Goal: Task Accomplishment & Management: Use online tool/utility

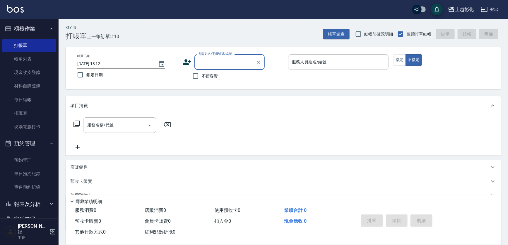
click at [237, 61] on input "顧客姓名/手機號碼/編號" at bounding box center [225, 62] width 56 height 10
type input "0905002"
click at [192, 74] on input "不留客資" at bounding box center [196, 76] width 12 height 12
checkbox input "true"
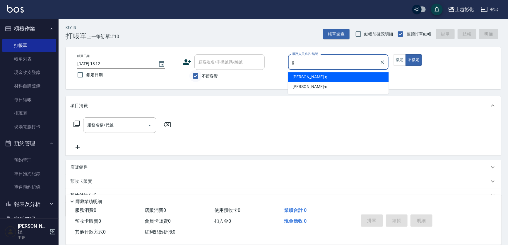
type input "[PERSON_NAME]"
type button "false"
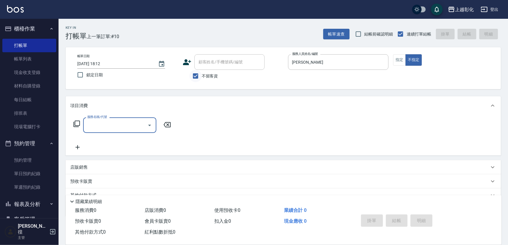
type input "ㄕ"
type input "一般洗剪(269)"
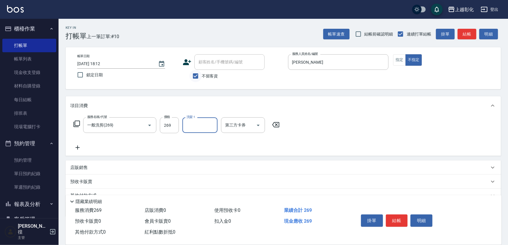
type input "ㄕ"
type input "[PERSON_NAME]"
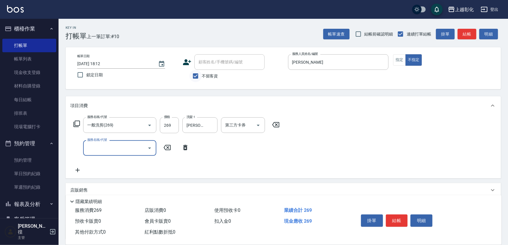
type input "1"
type input "天天瞬護(400)"
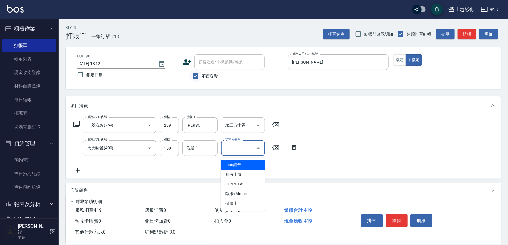
type input "Line酷券"
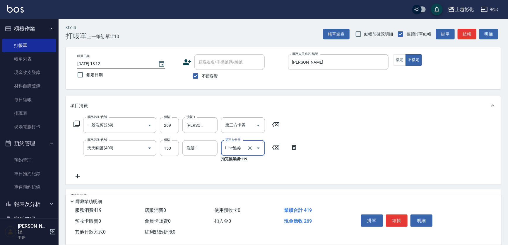
click at [242, 151] on input "Line酷券" at bounding box center [235, 148] width 22 height 10
click at [248, 149] on icon "Clear" at bounding box center [250, 148] width 4 height 4
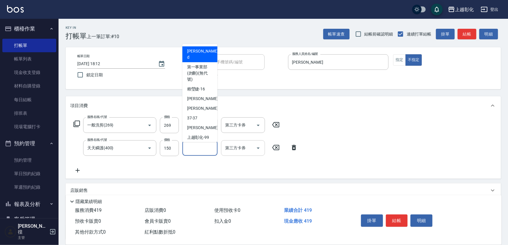
click at [207, 151] on input "洗髮-1" at bounding box center [200, 148] width 30 height 10
type input "[PERSON_NAME]"
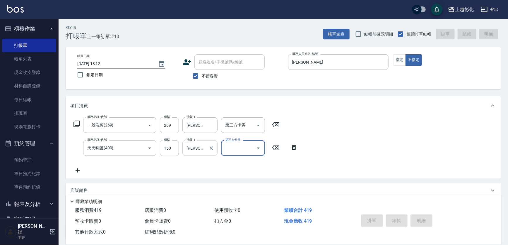
type input "[DATE] 19:23"
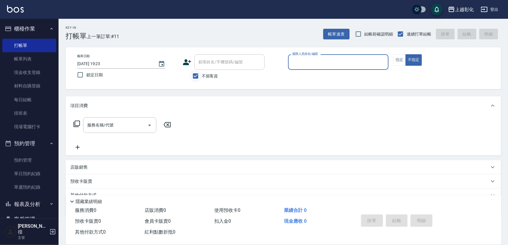
click at [201, 81] on input "不留客資" at bounding box center [196, 76] width 12 height 12
checkbox input "false"
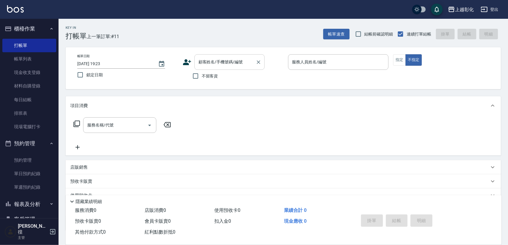
click at [203, 68] on div "顧客姓名/手機號碼/編號" at bounding box center [229, 62] width 70 height 16
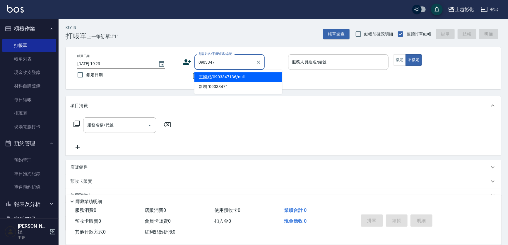
type input "王國威/0903347136/null"
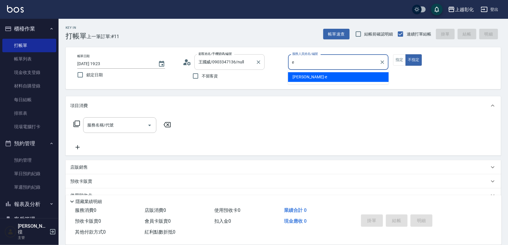
type input "[PERSON_NAME]-e"
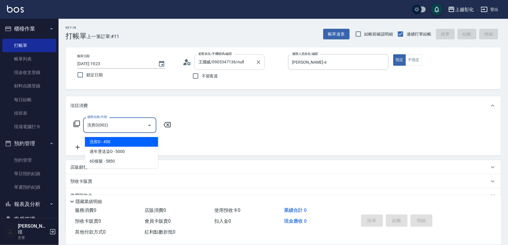
type input "洗剪D(002)"
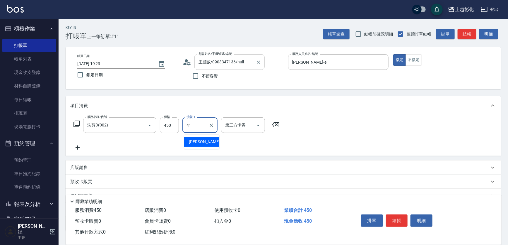
type input "謝宥萱-41"
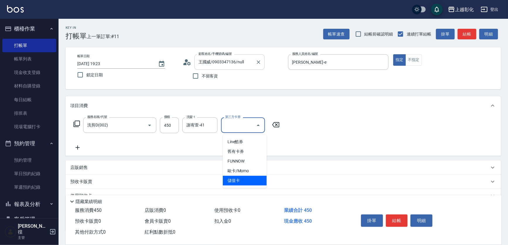
type input "儲值卡"
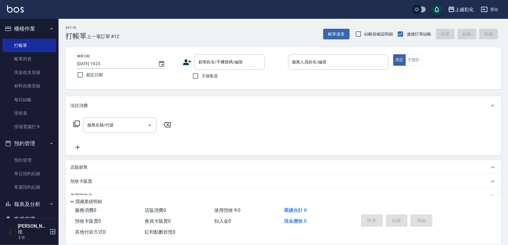
click at [204, 78] on span "不留客資" at bounding box center [210, 76] width 16 height 6
click at [202, 78] on input "不留客資" at bounding box center [196, 76] width 12 height 12
checkbox input "true"
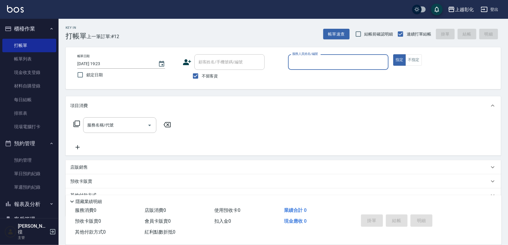
type input "e"
type input "[PERSON_NAME]/0936856908/"
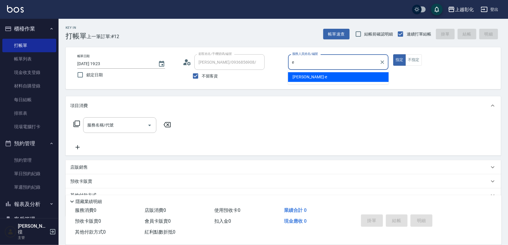
type input "e"
type button "true"
type input "[PERSON_NAME]-e"
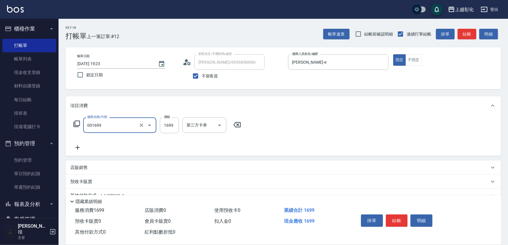
type input "型男燙髮B(001699)"
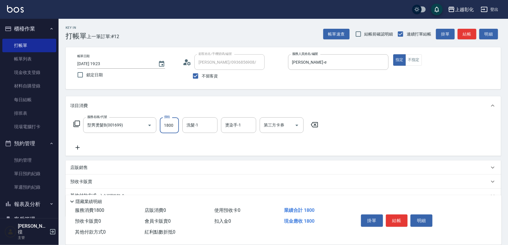
type input "1800"
type input "謝宥萱-41"
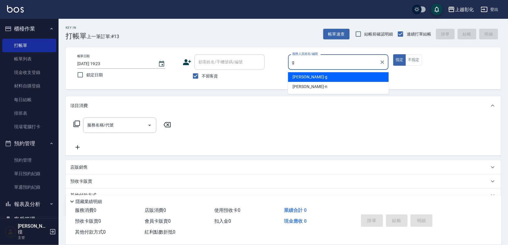
type input "[PERSON_NAME]"
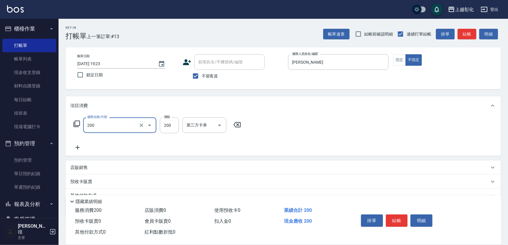
type input "New洗專案(200)"
type input "200"
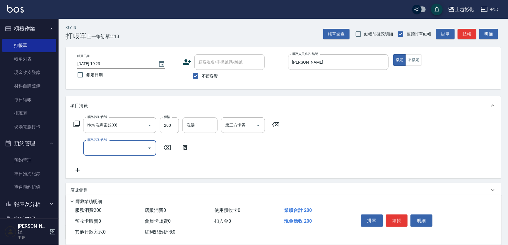
click at [199, 125] on div "洗髮-1 洗髮-1" at bounding box center [199, 125] width 35 height 16
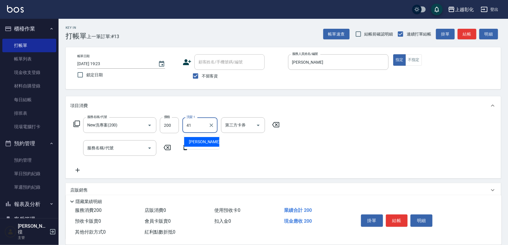
type input "謝宥萱-41"
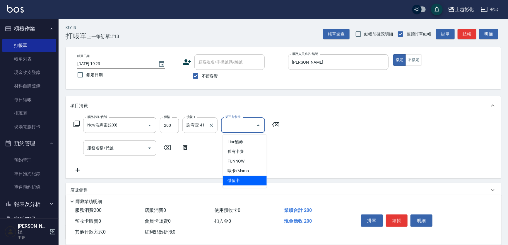
type input "儲值卡"
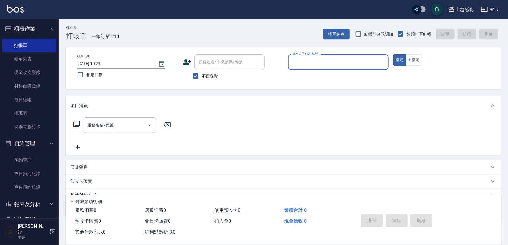
type input "+"
